Goal: Transaction & Acquisition: Purchase product/service

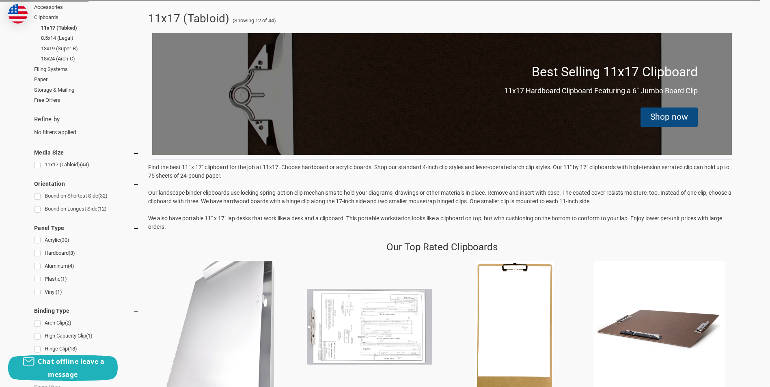
scroll to position [179, 0]
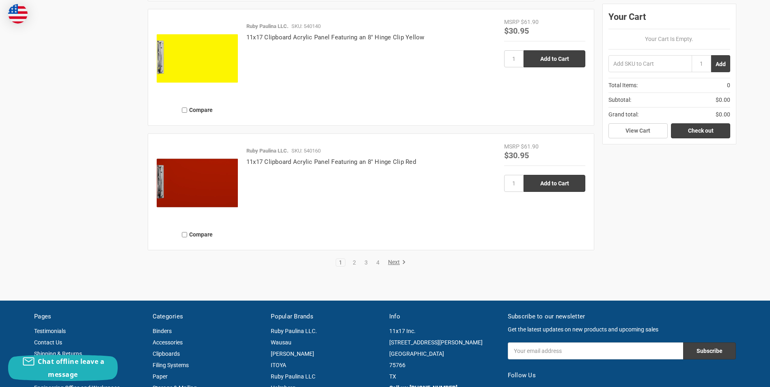
scroll to position [1832, 0]
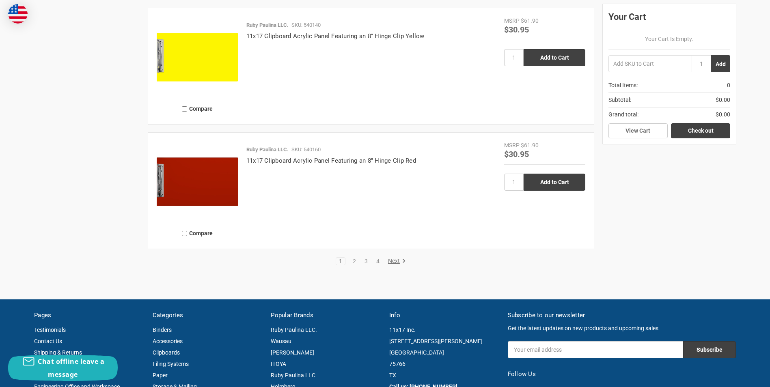
click at [165, 187] on img at bounding box center [197, 181] width 81 height 81
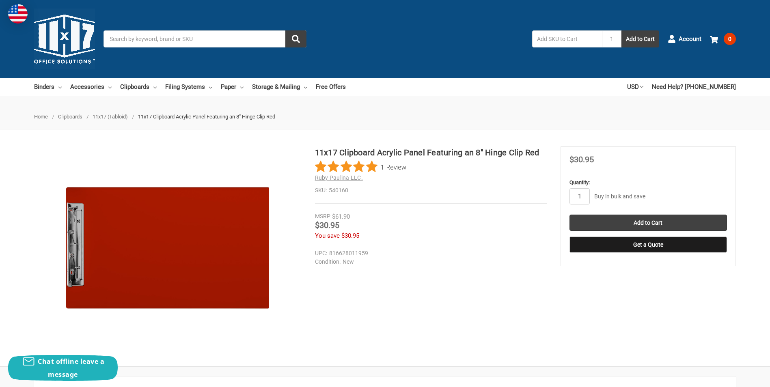
click at [88, 258] on img at bounding box center [167, 247] width 203 height 203
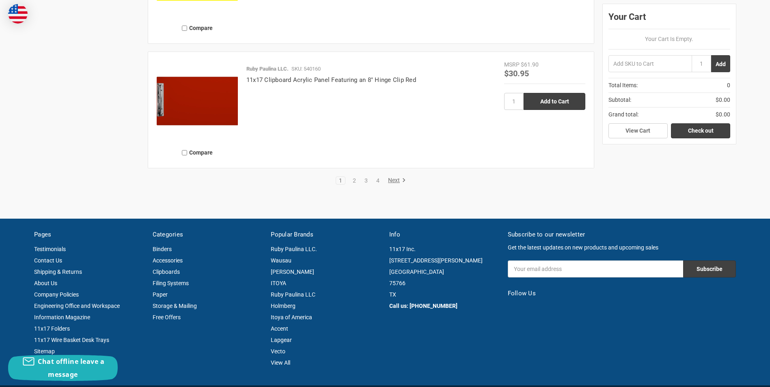
scroll to position [1913, 0]
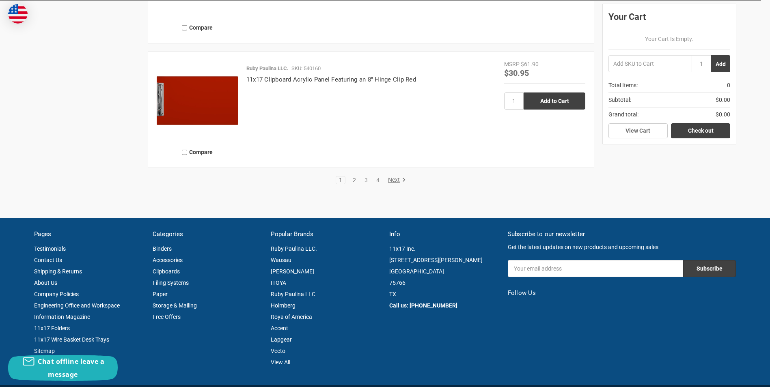
click at [356, 180] on link "2" at bounding box center [354, 180] width 9 height 6
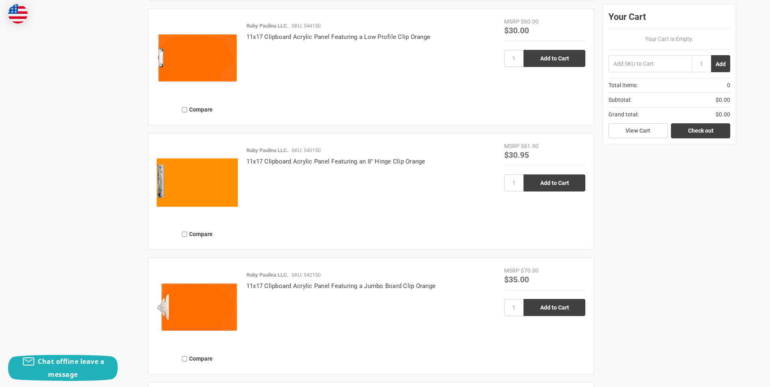
scroll to position [1826, 0]
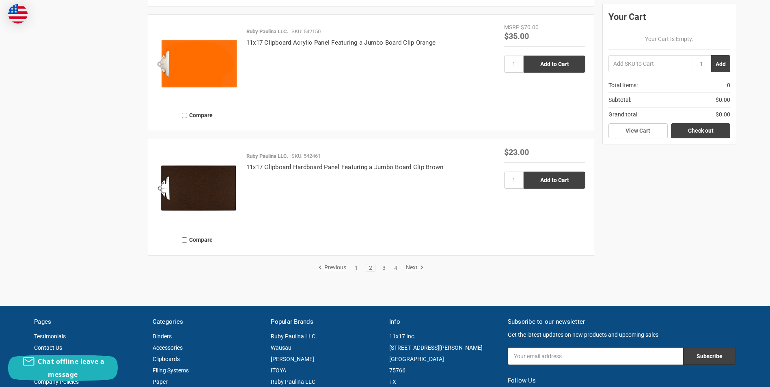
click at [386, 267] on link "3" at bounding box center [383, 268] width 9 height 6
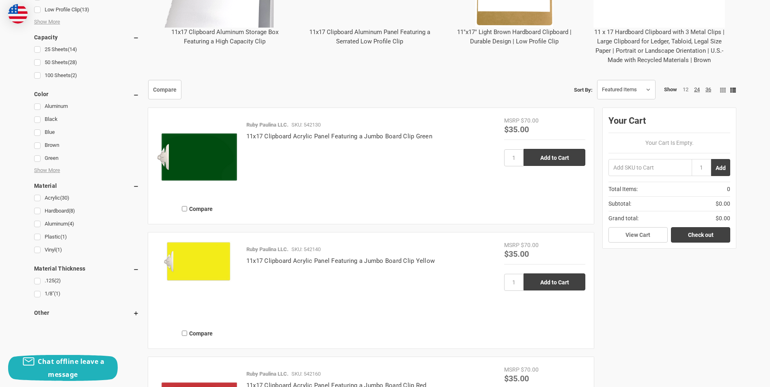
scroll to position [325, 0]
